Goal: Task Accomplishment & Management: Manage account settings

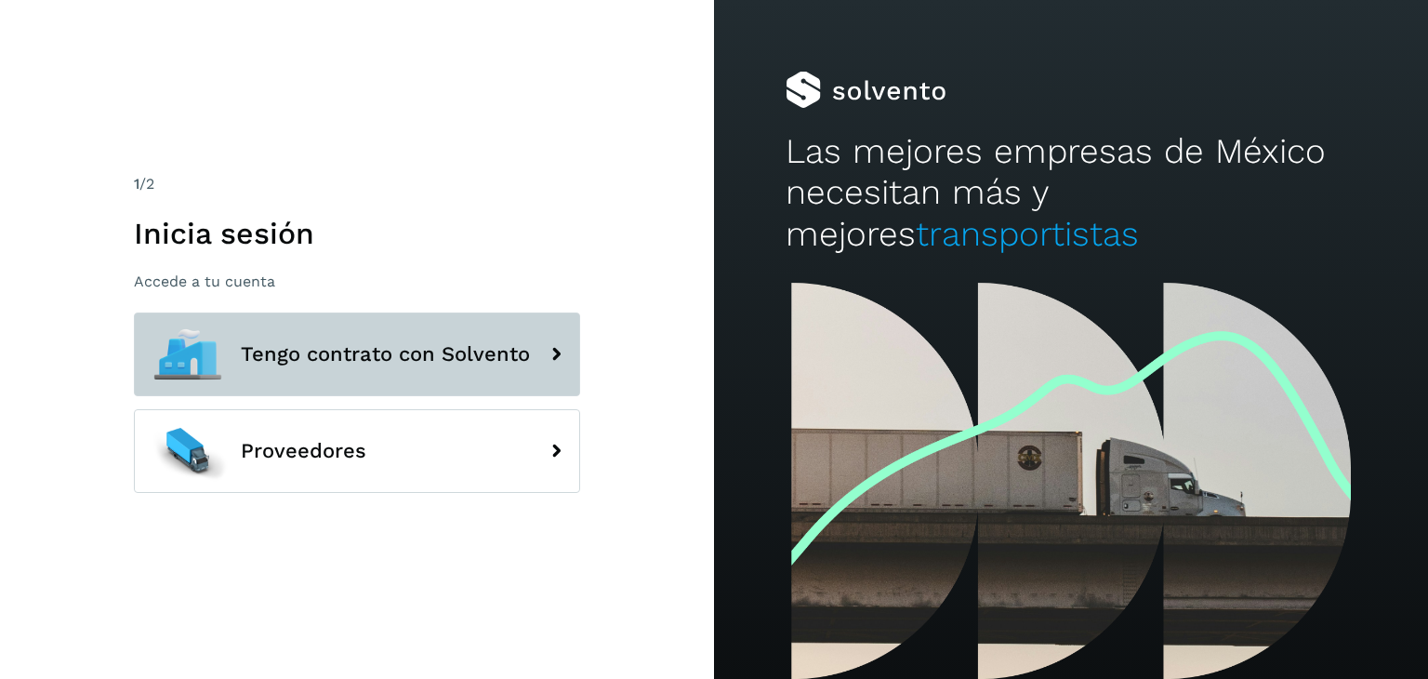
click at [394, 378] on button "Tengo contrato con Solvento" at bounding box center [357, 354] width 446 height 84
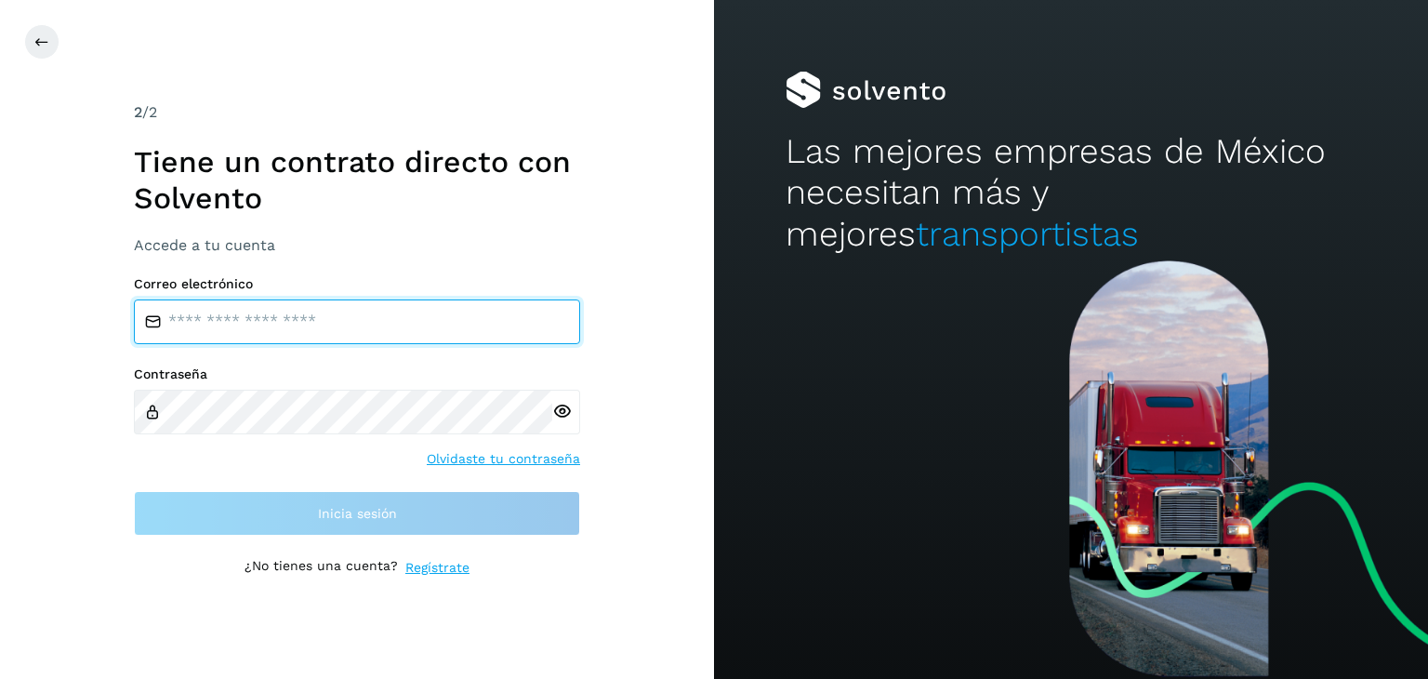
click at [252, 337] on input "email" at bounding box center [357, 321] width 446 height 45
type input "**********"
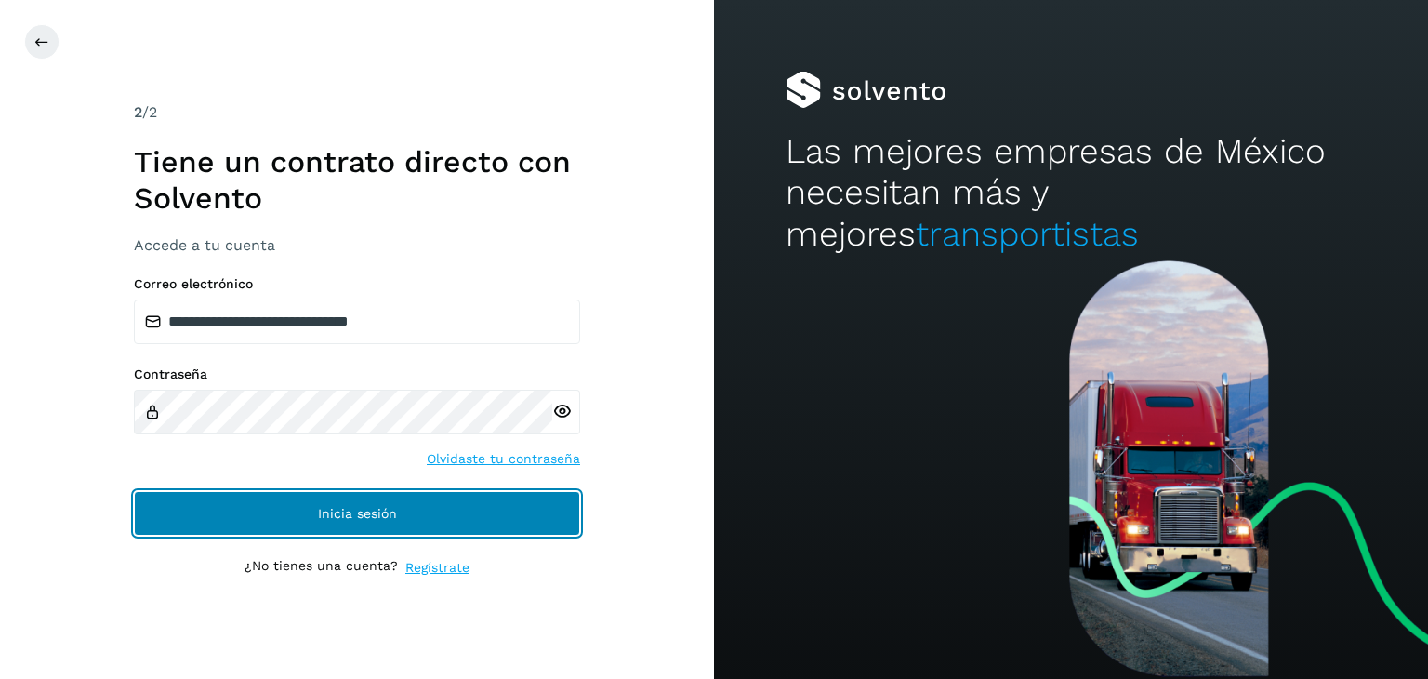
click at [269, 516] on button "Inicia sesión" at bounding box center [357, 513] width 446 height 45
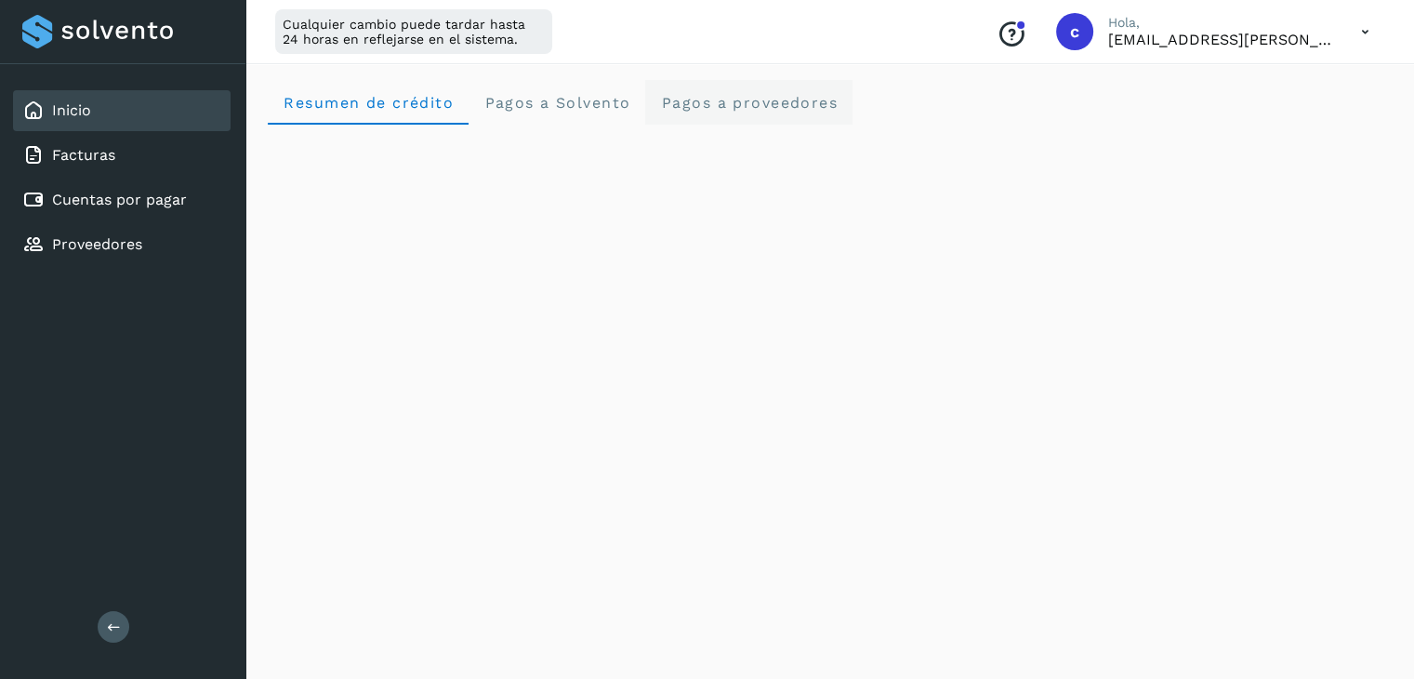
click at [747, 113] on proveedores "Pagos a proveedores" at bounding box center [748, 102] width 207 height 45
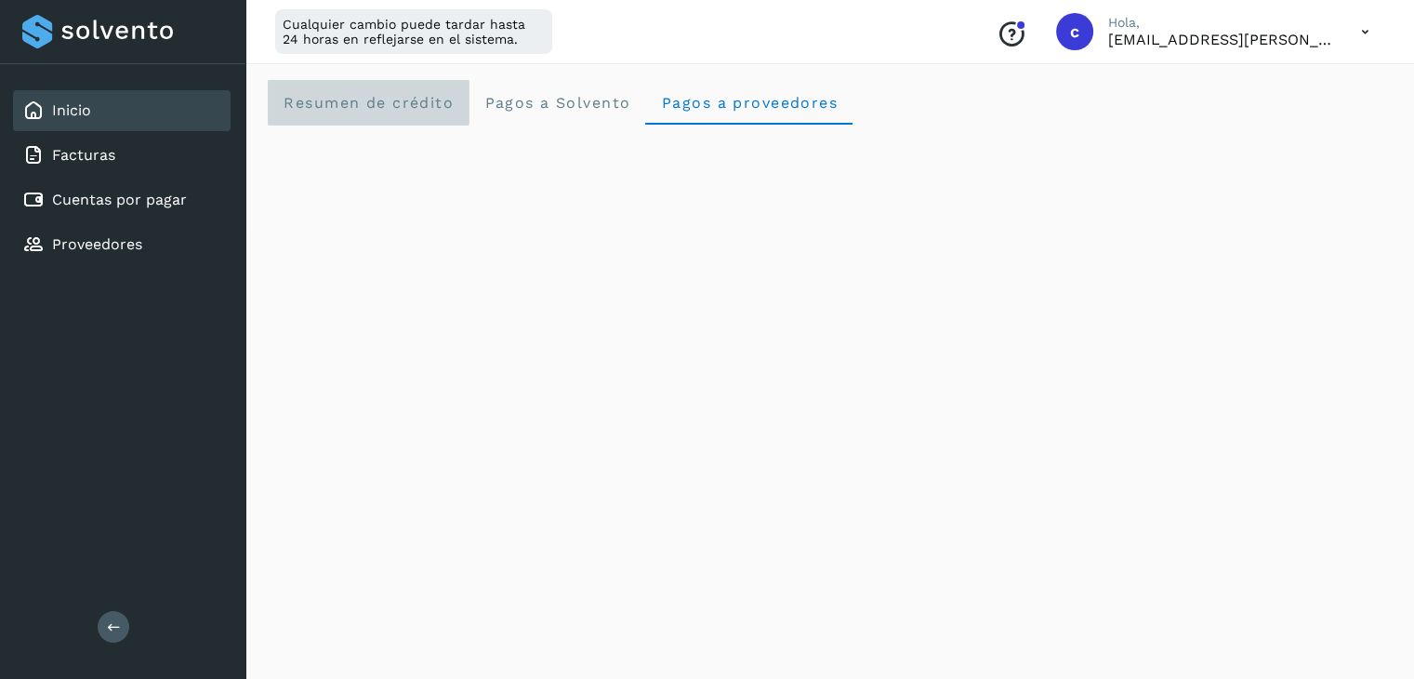
click at [375, 108] on span "Resumen de crédito" at bounding box center [368, 103] width 171 height 18
